Goal: Find specific page/section: Find specific page/section

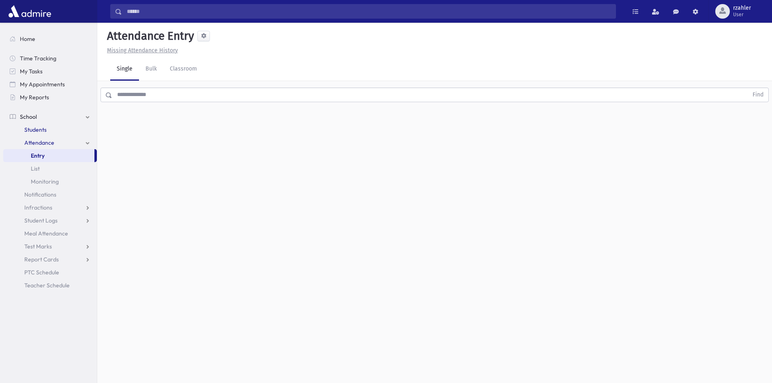
click at [53, 130] on link "Students" at bounding box center [50, 129] width 94 height 13
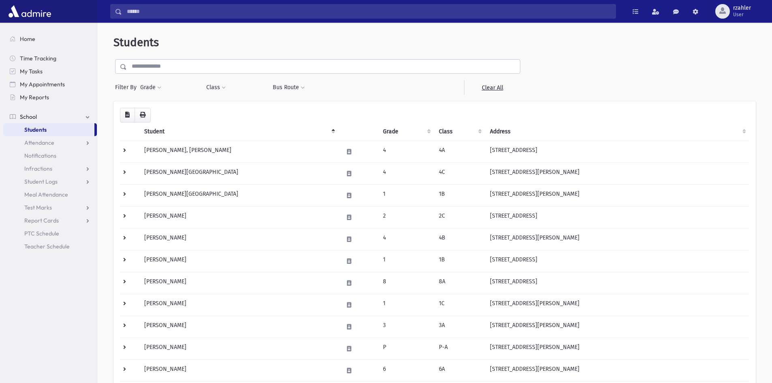
click at [52, 131] on link "Students" at bounding box center [48, 129] width 91 height 13
